Goal: Book appointment/travel/reservation

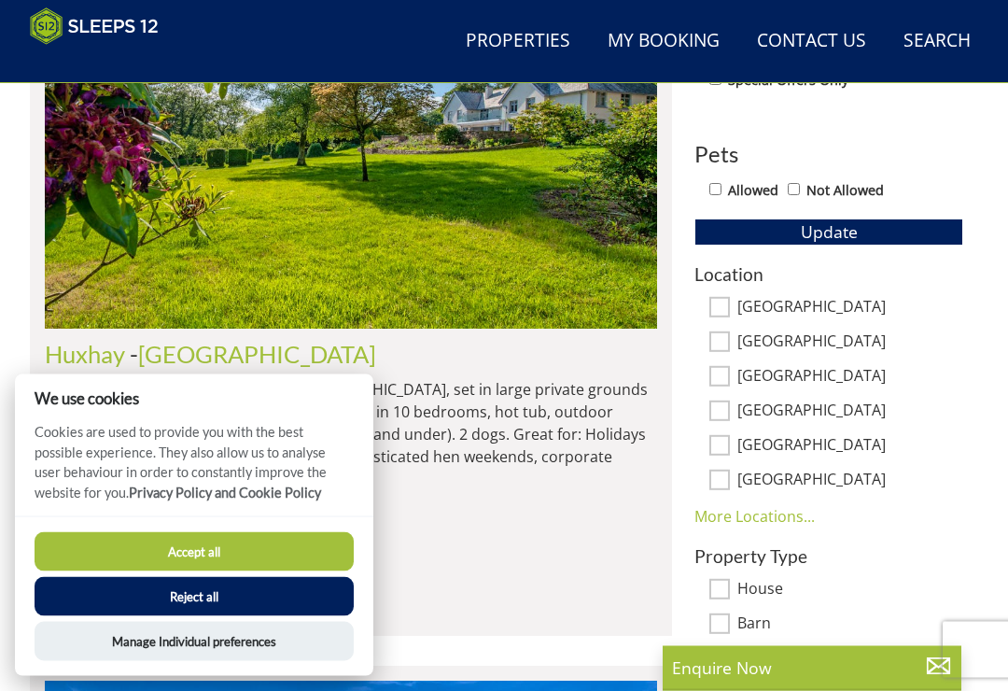
scroll to position [1043, 0]
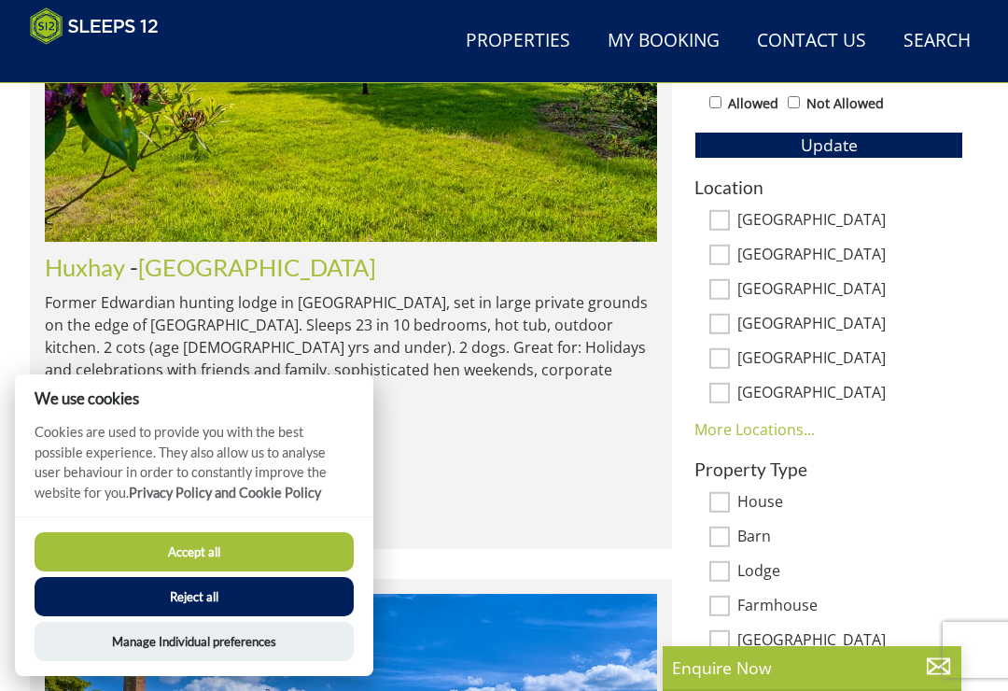
click at [242, 616] on button "Reject all" at bounding box center [194, 596] width 319 height 39
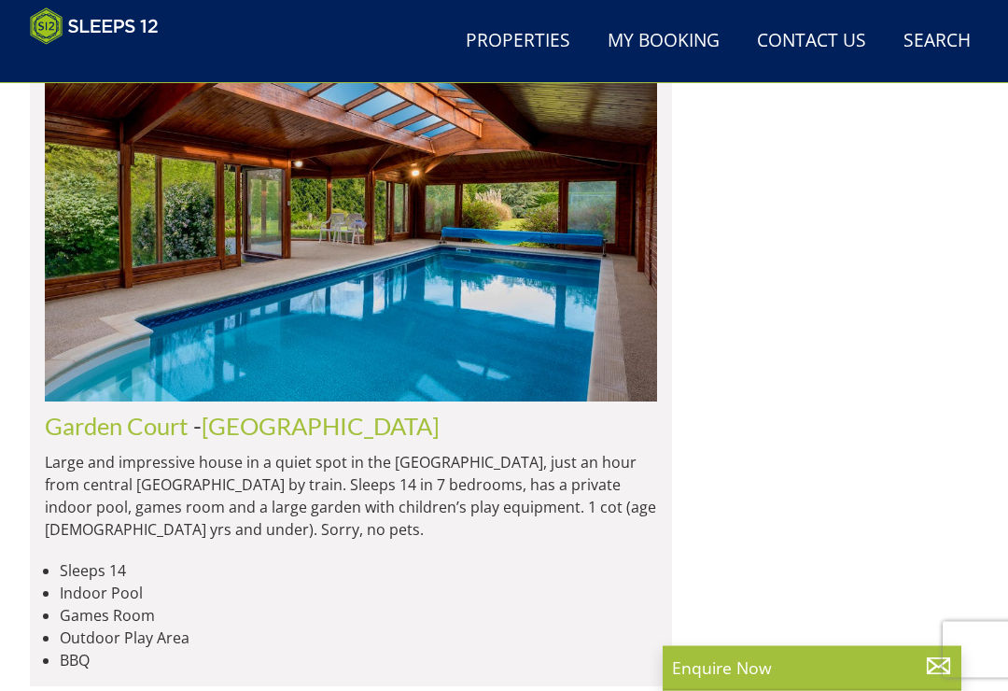
scroll to position [5373, 0]
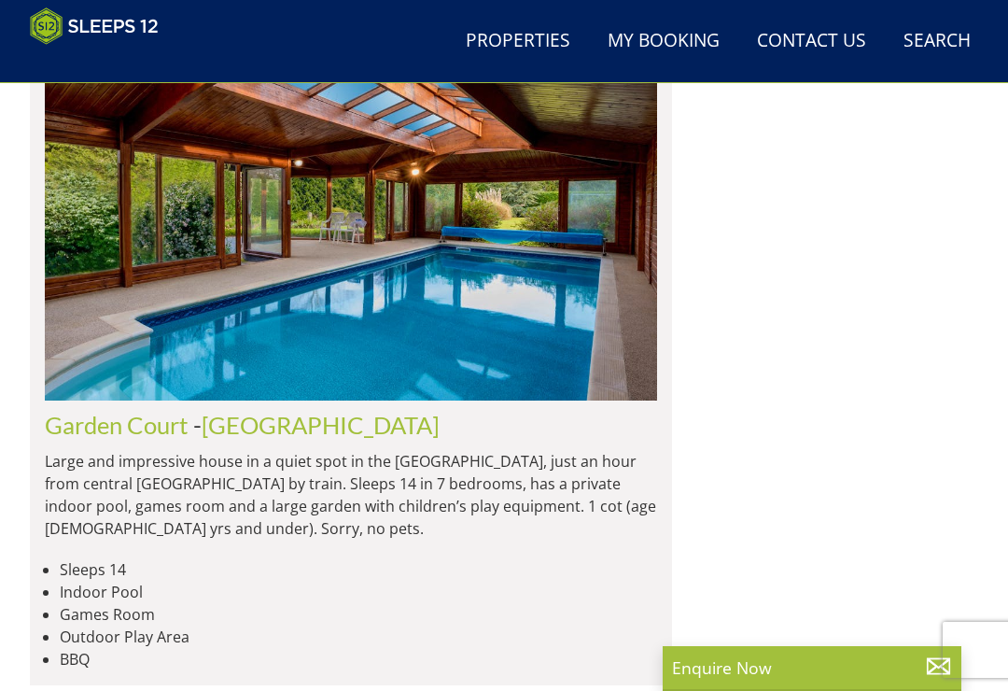
click at [684, 675] on div "Enquire Now" at bounding box center [812, 668] width 299 height 45
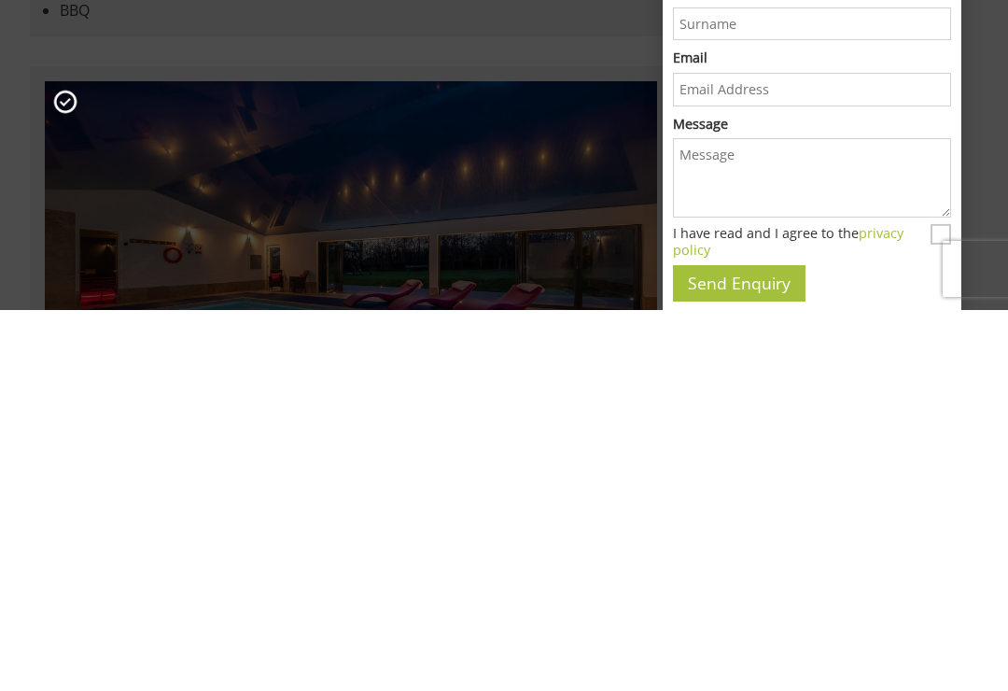
scroll to position [0, 0]
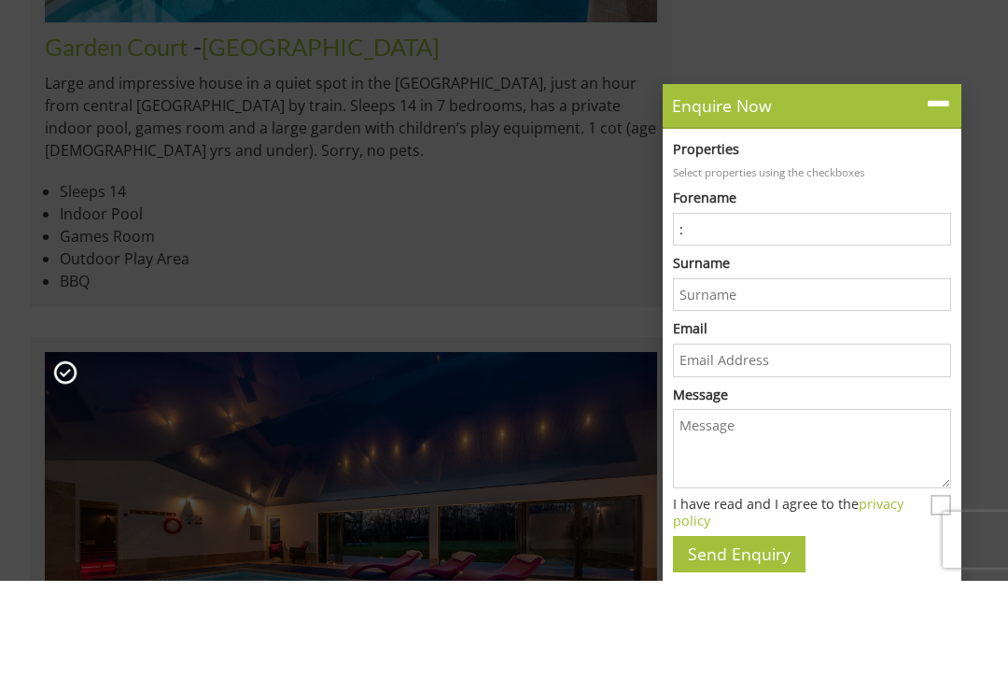
type input ":"
click at [951, 201] on icon at bounding box center [938, 214] width 27 height 27
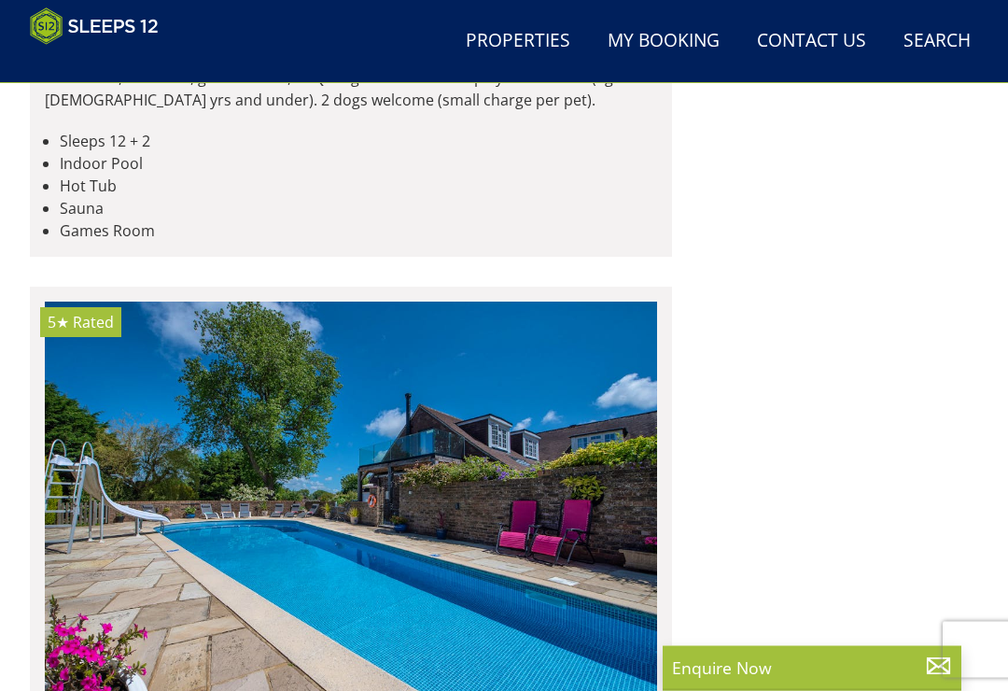
scroll to position [6528, 0]
click at [559, 470] on img at bounding box center [351, 500] width 612 height 396
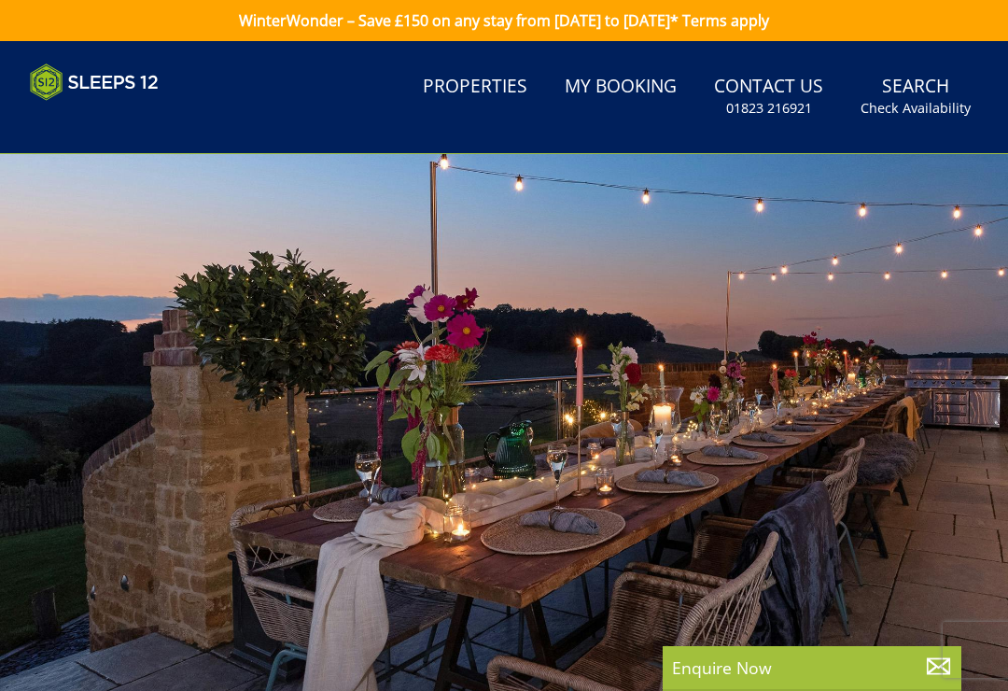
click at [489, 91] on link "Properties" at bounding box center [475, 87] width 120 height 42
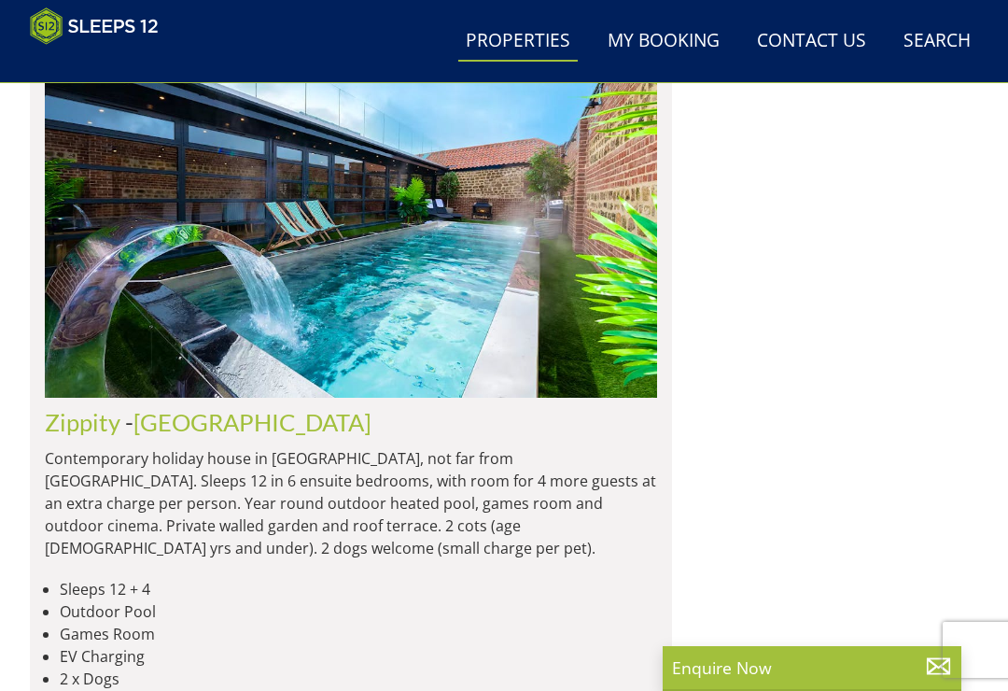
click at [357, 329] on img at bounding box center [351, 200] width 612 height 396
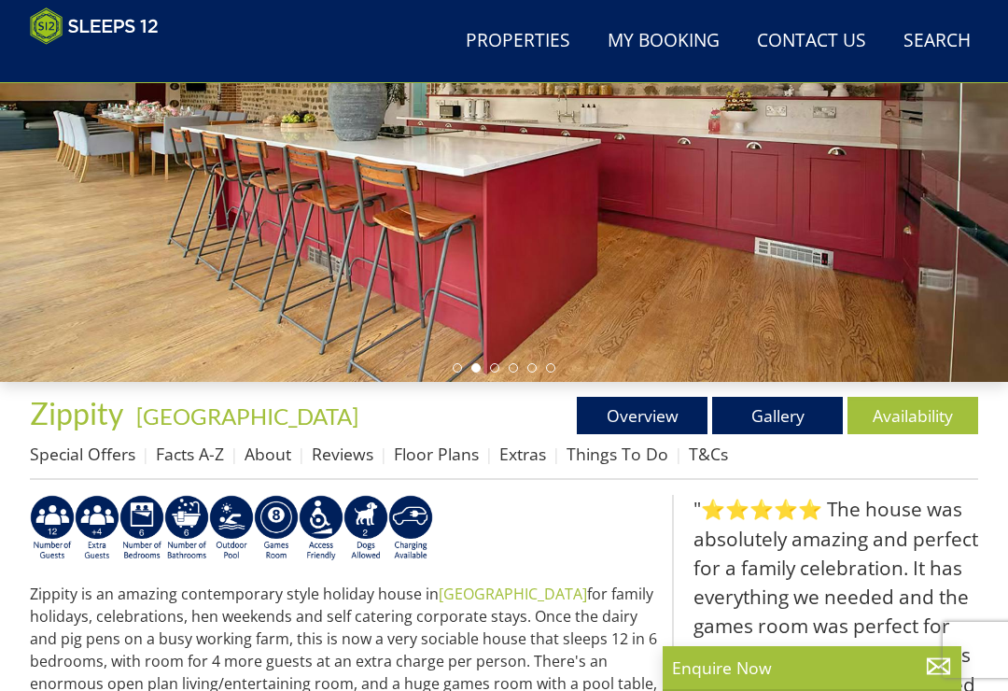
click at [935, 425] on link "Availability" at bounding box center [913, 415] width 131 height 37
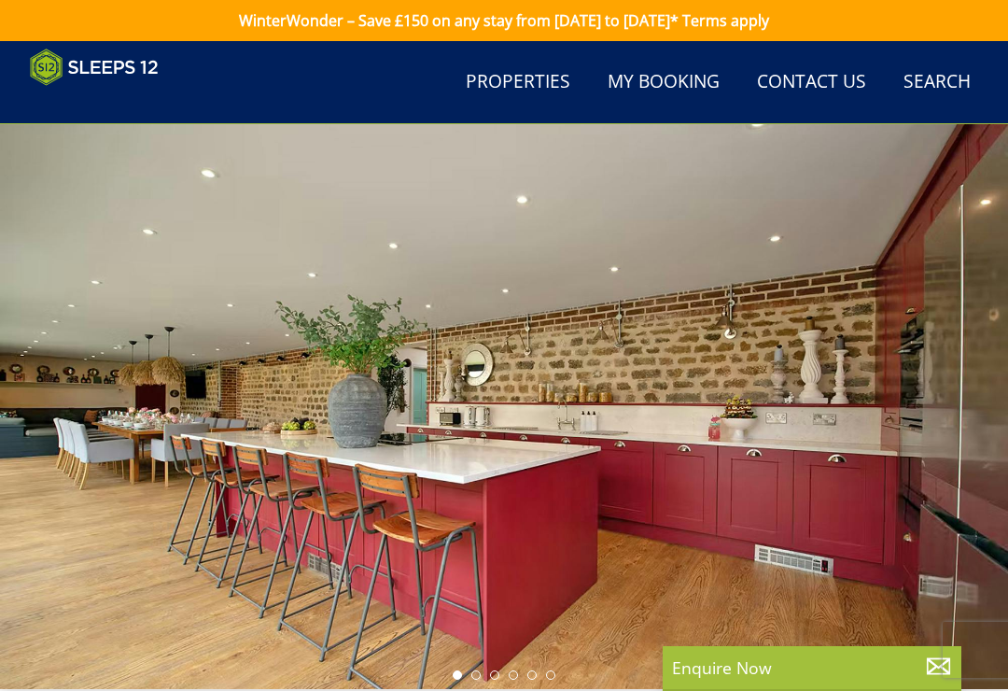
scroll to position [307, 0]
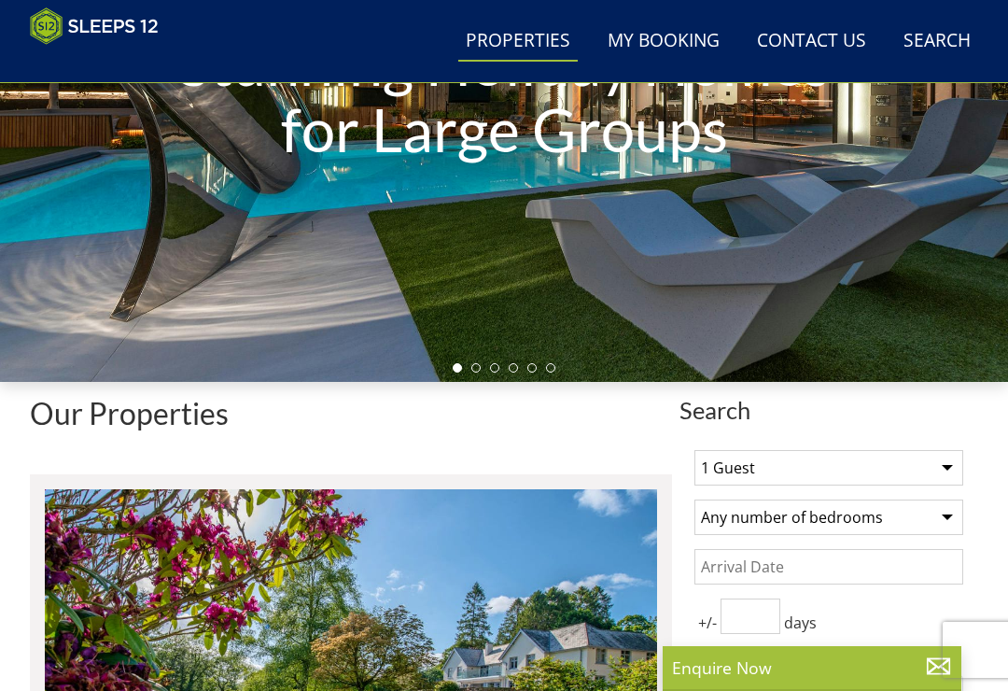
scroll to position [3039, 0]
